Goal: Information Seeking & Learning: Learn about a topic

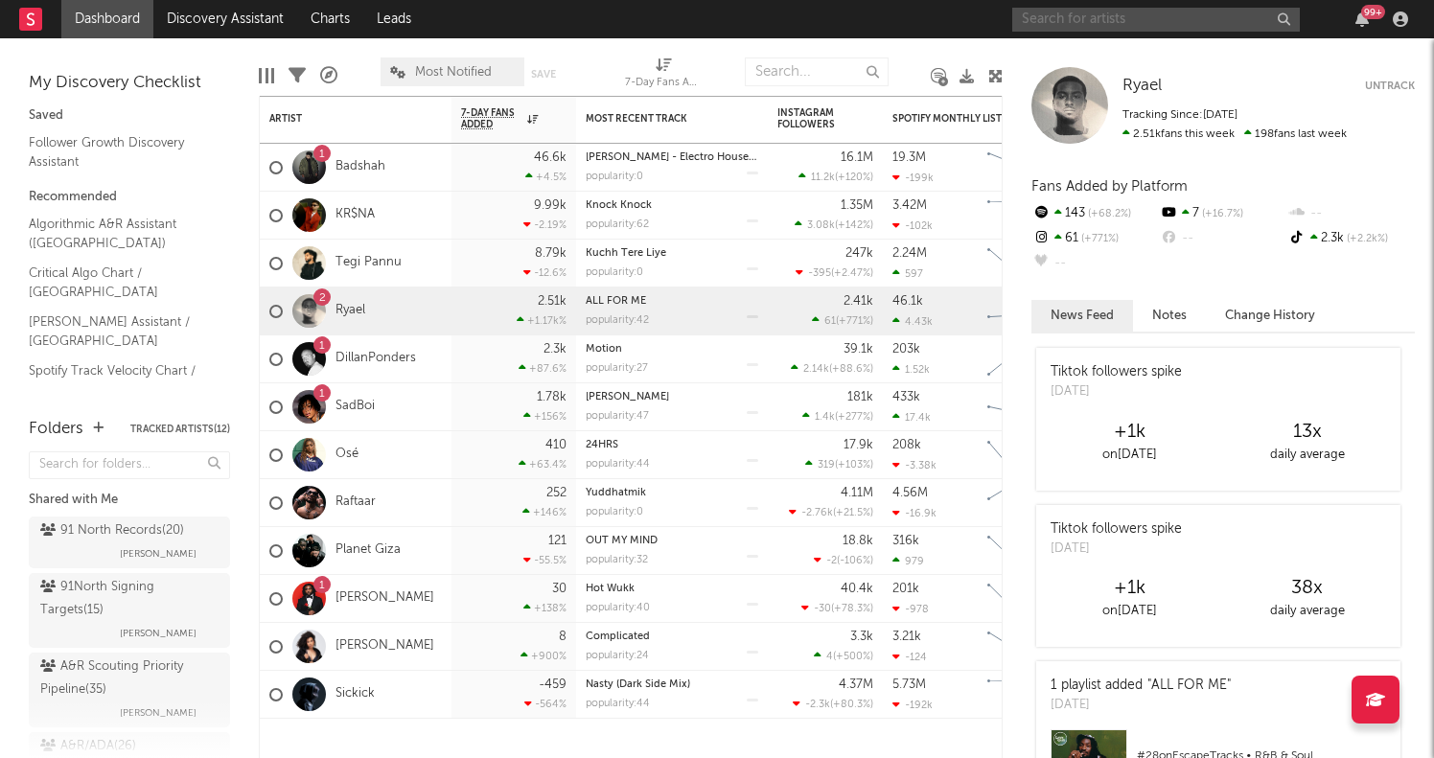
click at [1103, 12] on input "text" at bounding box center [1157, 20] width 288 height 24
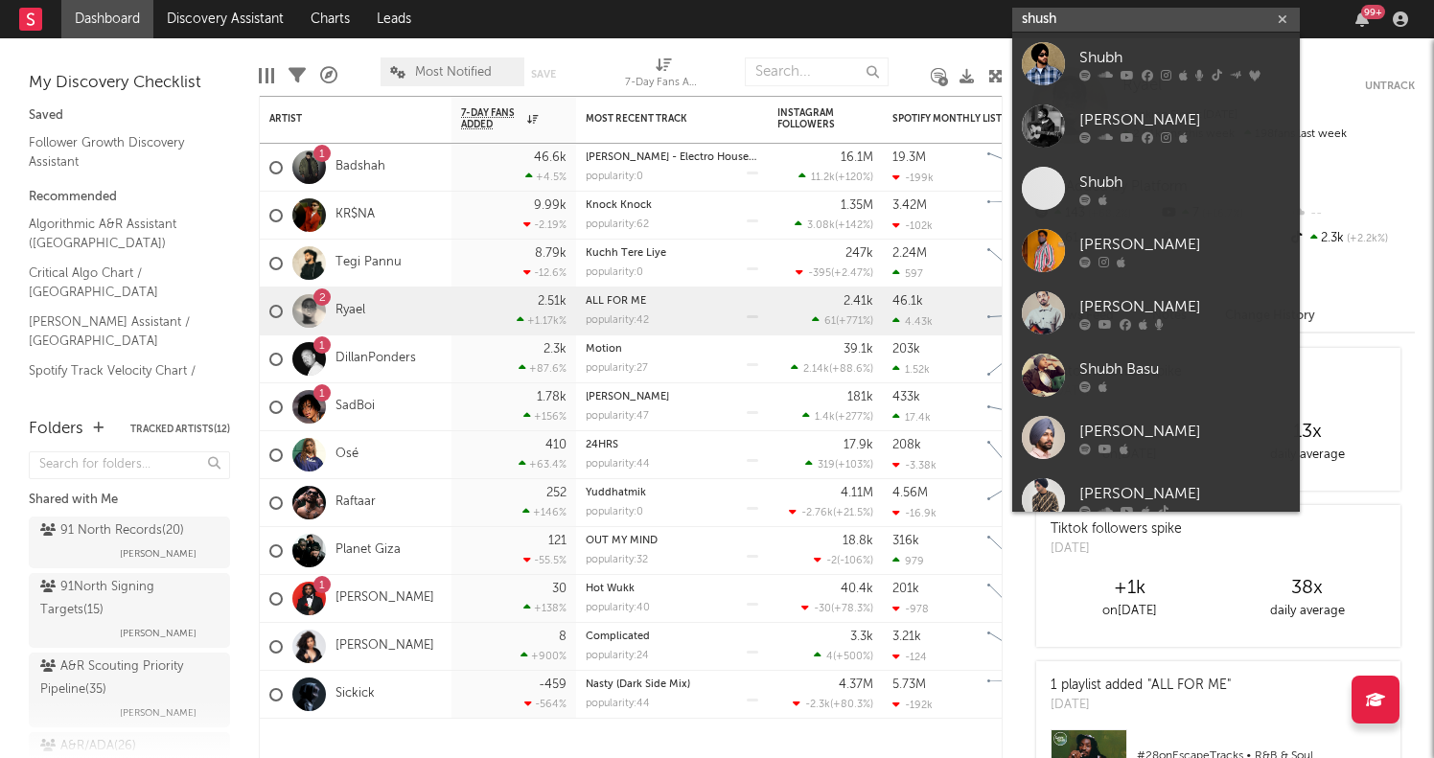
type input "shush"
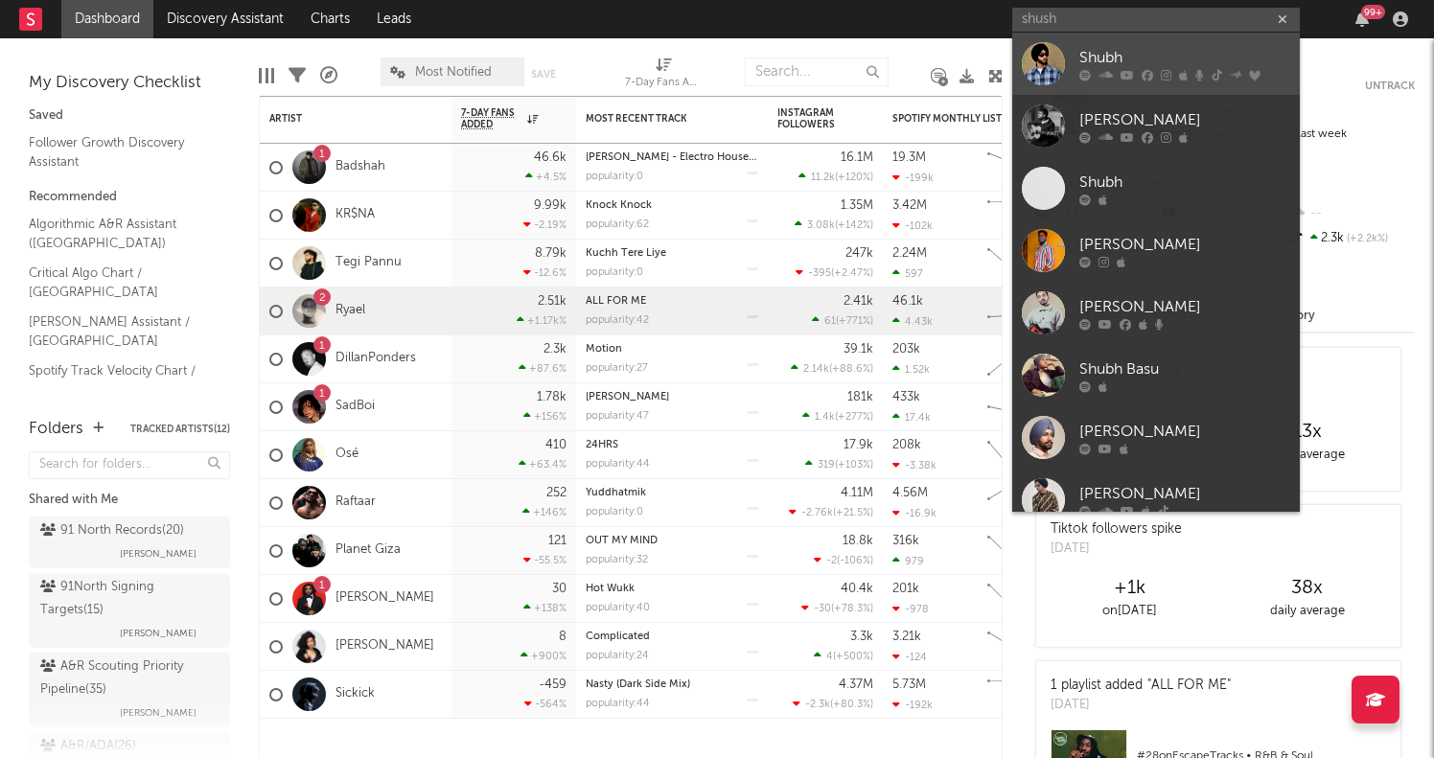
drag, startPoint x: 1103, startPoint y: 12, endPoint x: 1148, endPoint y: 64, distance: 68.6
click at [1148, 64] on div "Shubh" at bounding box center [1185, 57] width 211 height 23
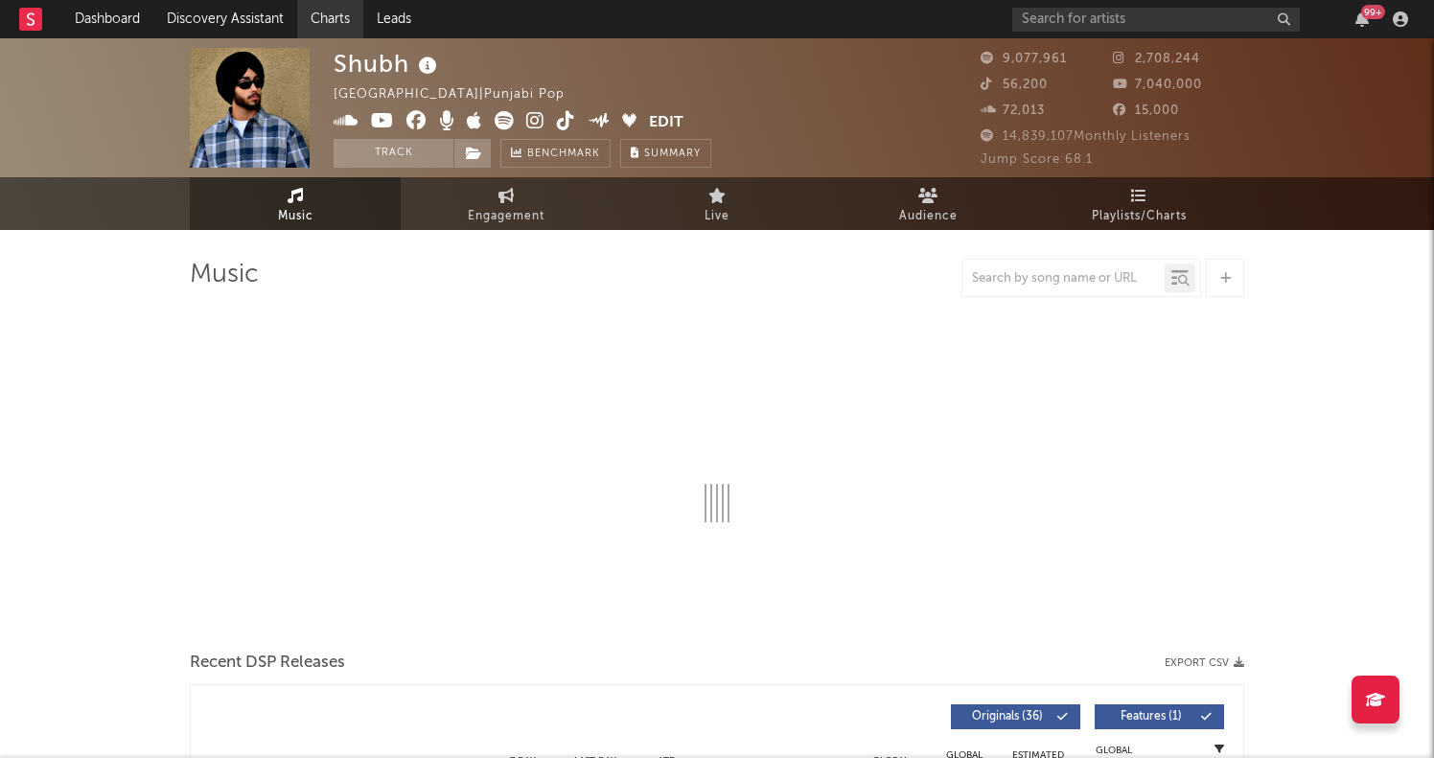
select select "6m"
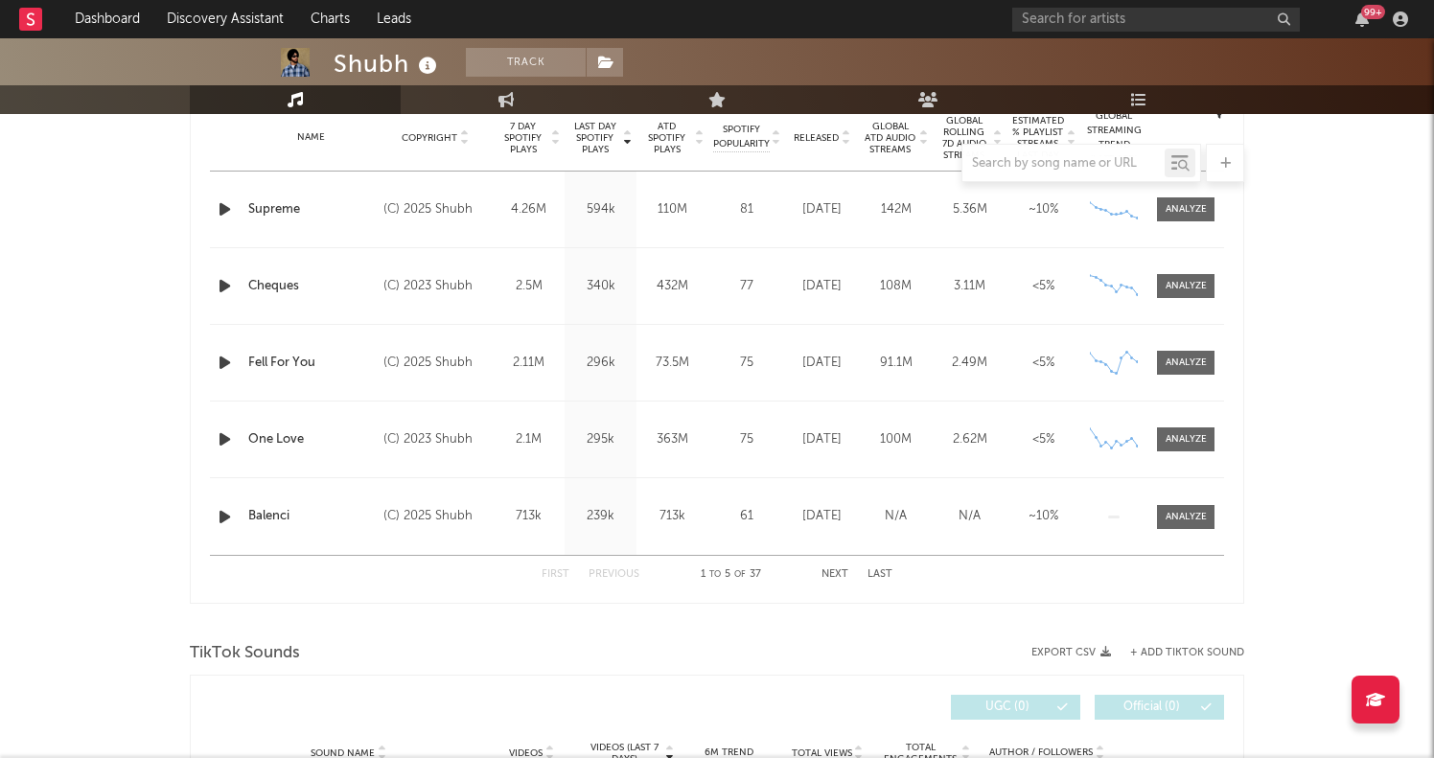
scroll to position [780, 0]
